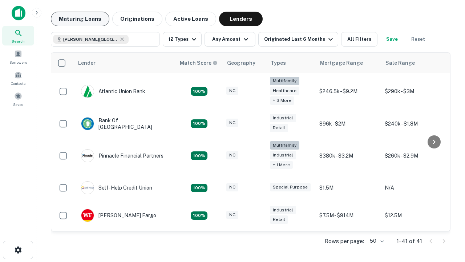
click at [80, 19] on button "Maturing Loans" at bounding box center [80, 19] width 59 height 15
